Goal: Task Accomplishment & Management: Use online tool/utility

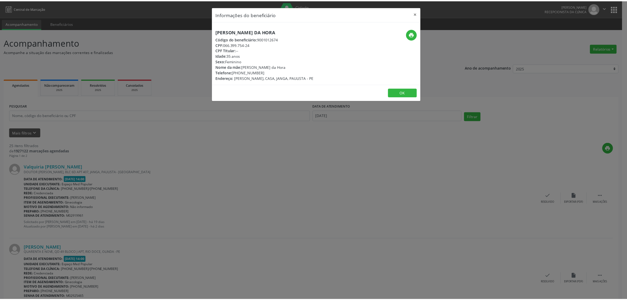
scroll to position [823, 0]
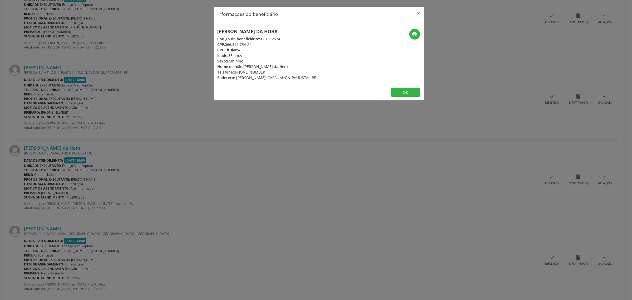
click at [242, 132] on div "Informações do beneficiário × [PERSON_NAME] da Hora Código do beneficiário: 900…" at bounding box center [316, 150] width 632 height 300
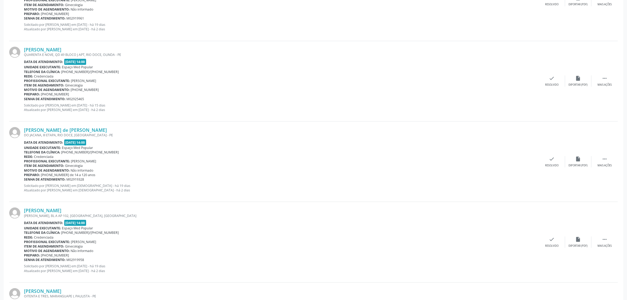
scroll to position [0, 0]
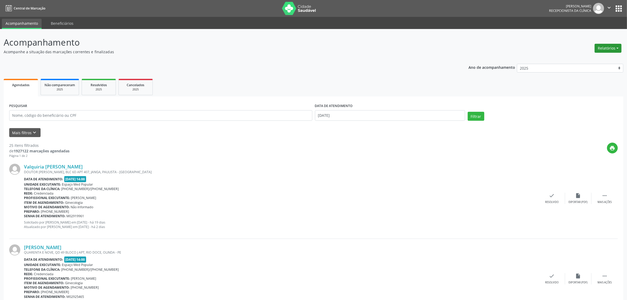
click at [603, 50] on button "Relatórios" at bounding box center [608, 48] width 27 height 9
click at [592, 57] on link "Agendamentos" at bounding box center [593, 59] width 57 height 7
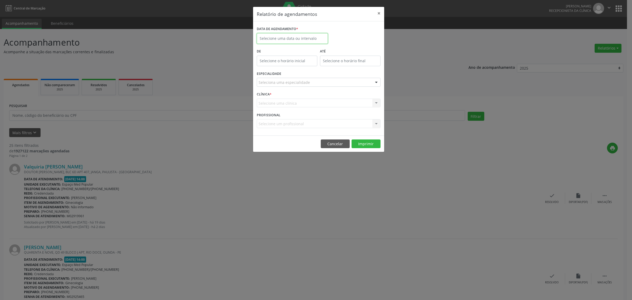
click at [321, 42] on input "text" at bounding box center [292, 38] width 71 height 11
click at [298, 98] on span "24" at bounding box center [297, 97] width 10 height 10
type input "[DATE]"
click at [298, 98] on span "24" at bounding box center [297, 97] width 10 height 10
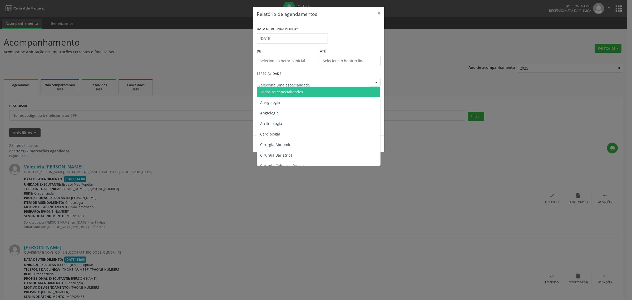
click at [304, 93] on span "Todas as especialidades" at bounding box center [319, 92] width 124 height 11
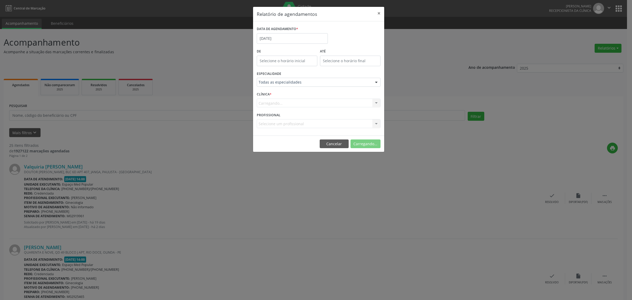
click at [342, 93] on div "CLÍNICA * [GEOGRAPHIC_DATA]... Espaço Med Popular Nenhum resultado encontrado p…" at bounding box center [318, 100] width 126 height 21
click at [369, 145] on button "Imprimir" at bounding box center [365, 143] width 29 height 9
click at [277, 195] on div "Relatório de agendamentos × DATA DE AGENDAMENTO * [DATE] De ATÉ ESPECIALIDADE T…" at bounding box center [316, 150] width 632 height 300
drag, startPoint x: 177, startPoint y: 108, endPoint x: 196, endPoint y: 95, distance: 23.2
click at [177, 108] on div "Relatório de agendamentos × DATA DE AGENDAMENTO * [DATE] De ATÉ ESPECIALIDADE T…" at bounding box center [316, 150] width 632 height 300
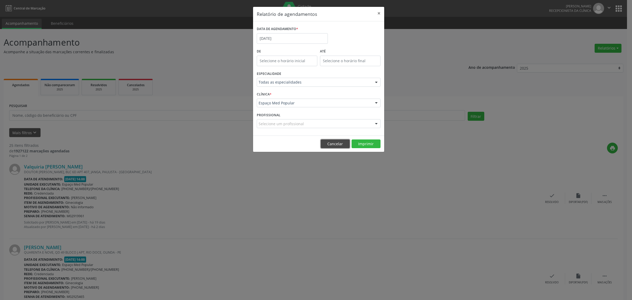
click at [332, 143] on button "Cancelar" at bounding box center [335, 143] width 29 height 9
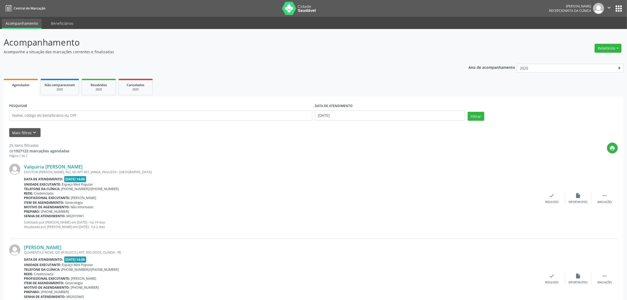
click at [171, 150] on div "print" at bounding box center [344, 150] width 548 height 16
